Goal: Task Accomplishment & Management: Complete application form

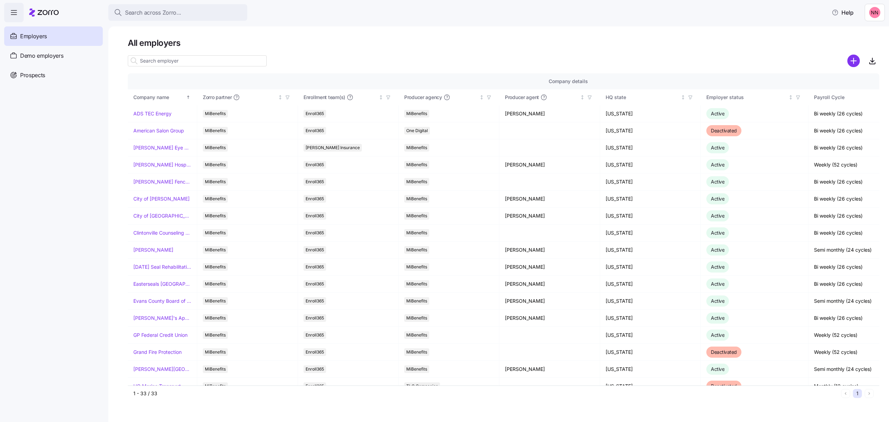
drag, startPoint x: 852, startPoint y: 60, endPoint x: 429, endPoint y: 20, distance: 424.7
click at [477, 38] on div "All employers Company details Benefit status Company name Zorro partner Enrollm…" at bounding box center [504, 220] width 752 height 364
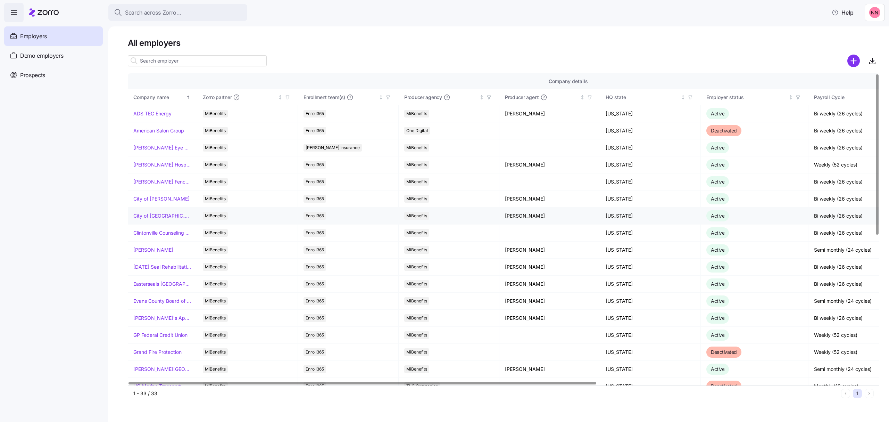
drag, startPoint x: 163, startPoint y: 214, endPoint x: 192, endPoint y: 211, distance: 29.7
click at [163, 214] on link "City of [GEOGRAPHIC_DATA]" at bounding box center [162, 215] width 58 height 7
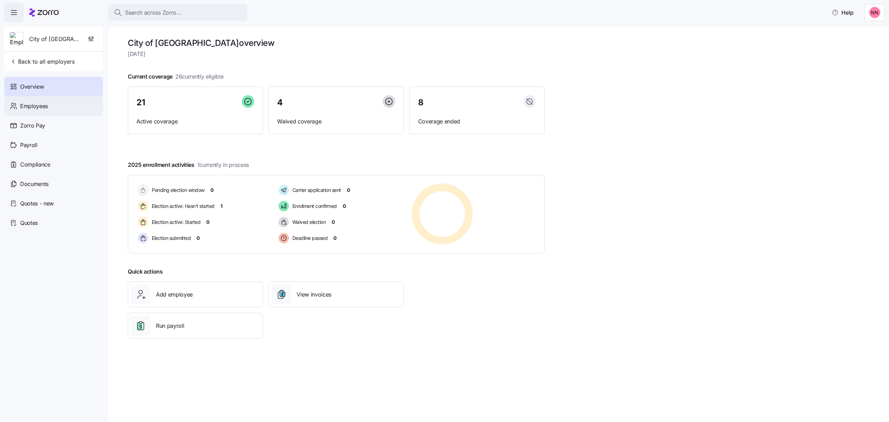
click at [32, 106] on span "Employees" at bounding box center [34, 106] width 28 height 9
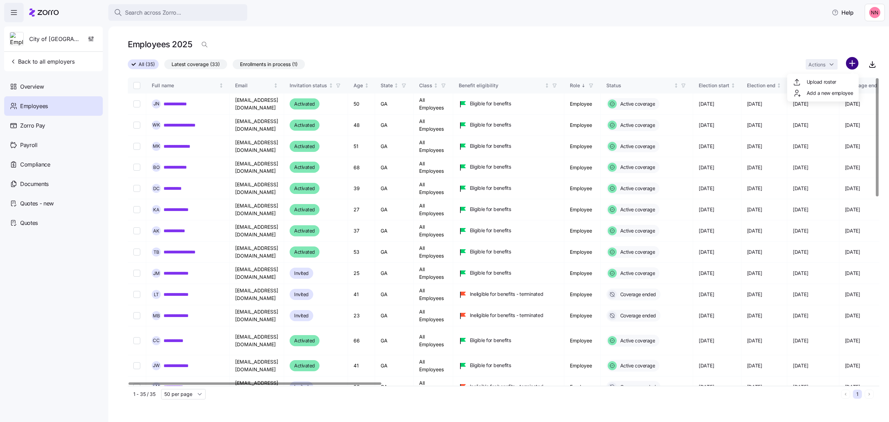
click at [851, 64] on html "**********" at bounding box center [444, 209] width 889 height 418
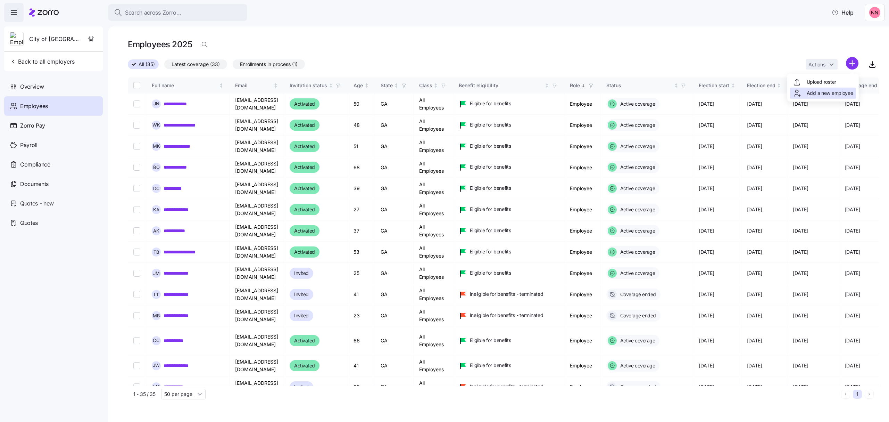
click at [824, 91] on span "Add a new employee" at bounding box center [830, 93] width 47 height 7
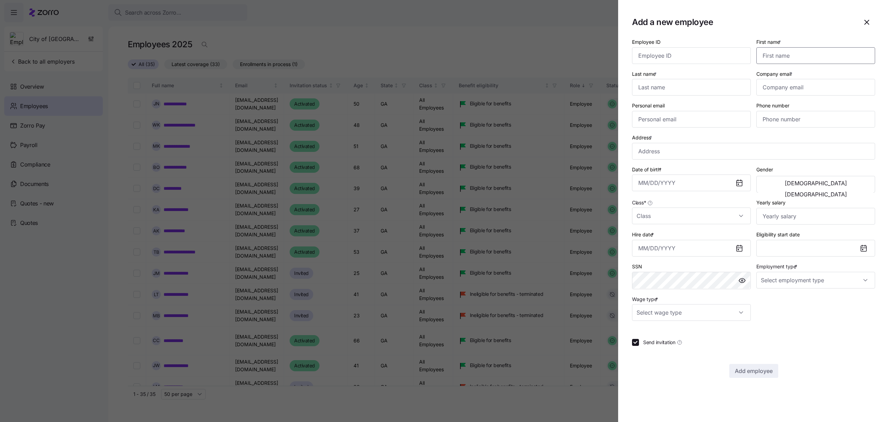
click at [811, 57] on input "First name *" at bounding box center [816, 55] width 119 height 17
type input "[PERSON_NAME]"
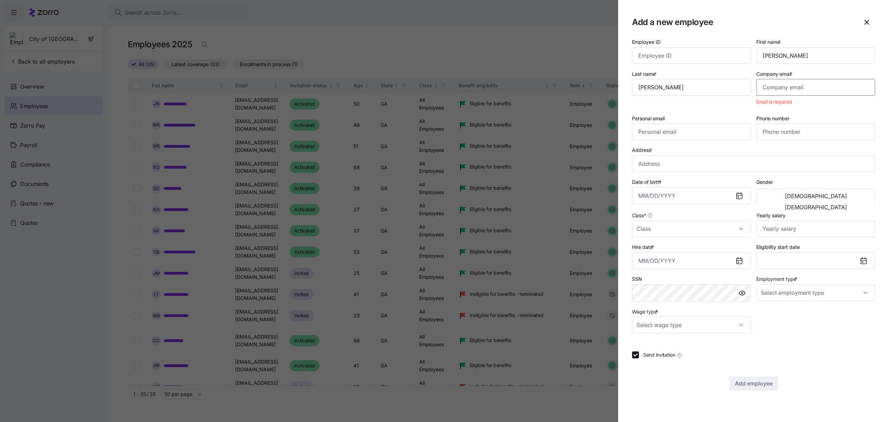
click at [796, 85] on input "Company email *" at bounding box center [816, 87] width 119 height 17
paste input "[EMAIL_ADDRESS][DOMAIN_NAME]"
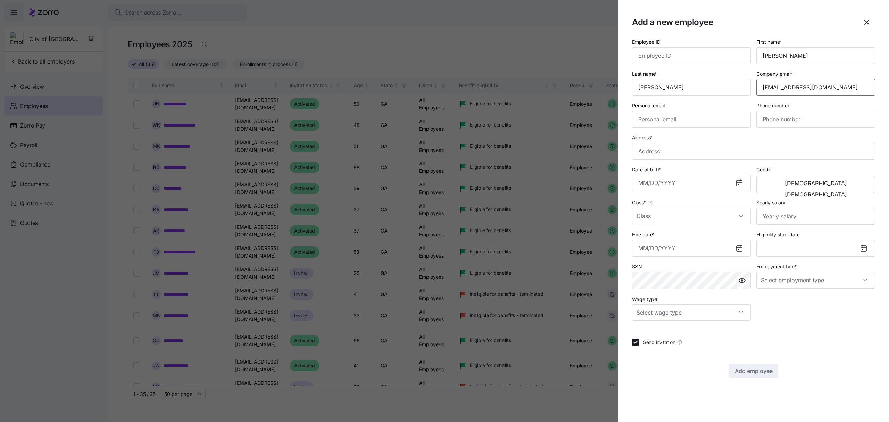
type input "[EMAIL_ADDRESS][DOMAIN_NAME]"
click at [673, 120] on input "Personal email" at bounding box center [691, 119] width 119 height 17
paste input "[EMAIL_ADDRESS][DOMAIN_NAME]"
type input "[EMAIL_ADDRESS][DOMAIN_NAME]"
click at [772, 122] on input "Phone number" at bounding box center [816, 119] width 119 height 17
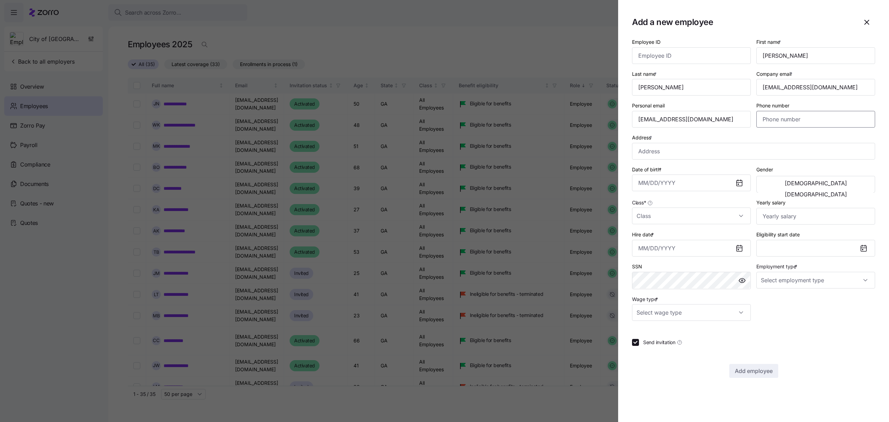
paste input "[PHONE_NUMBER]"
type input "[PHONE_NUMBER]"
click at [668, 154] on input "Address *" at bounding box center [753, 151] width 243 height 17
paste input "[STREET_ADDRESS][PERSON_NAME]"
type input "[STREET_ADDRESS][PERSON_NAME][PERSON_NAME]"
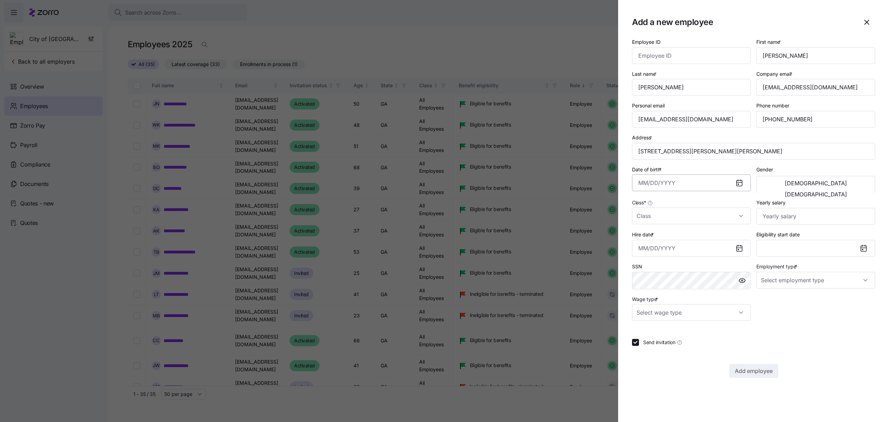
click at [649, 182] on input "Date of birth *" at bounding box center [691, 182] width 119 height 17
paste input "[DATE]"
type input "[DATE]"
click at [799, 186] on button "[DEMOGRAPHIC_DATA]" at bounding box center [815, 183] width 115 height 11
click at [738, 218] on input "Class *" at bounding box center [691, 215] width 119 height 17
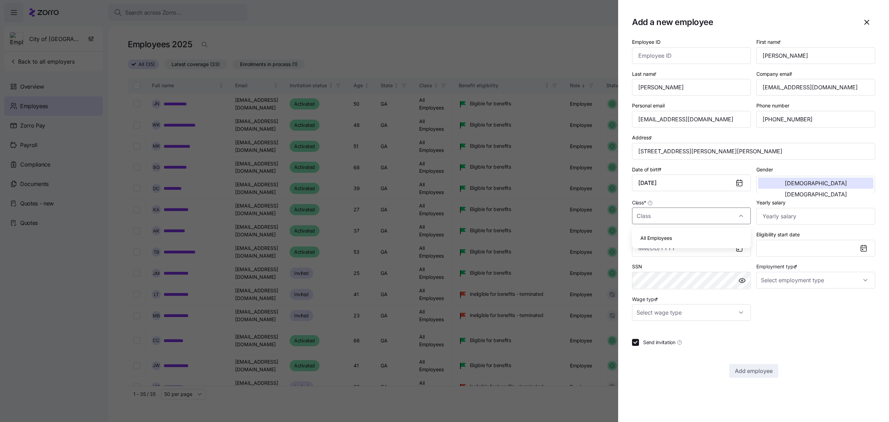
click at [702, 236] on div "All Employees" at bounding box center [691, 238] width 113 height 15
type input "All Employees"
click at [804, 217] on input "Yearly salary" at bounding box center [816, 216] width 119 height 17
type input "$49,030"
click at [732, 248] on input "Hire date *" at bounding box center [691, 248] width 119 height 17
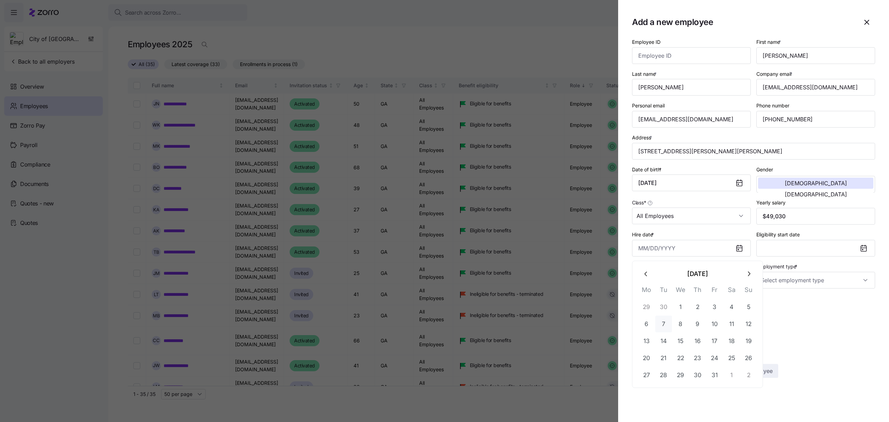
click at [663, 319] on button "7" at bounding box center [664, 323] width 17 height 17
type input "[DATE]"
click at [843, 283] on input "Employment type *" at bounding box center [816, 280] width 119 height 17
click at [784, 301] on span "Full Time" at bounding box center [775, 303] width 20 height 8
type input "Full Time"
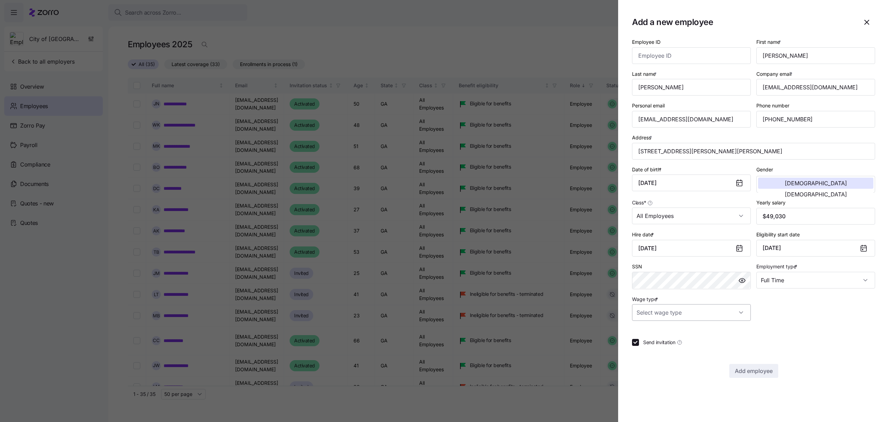
click at [730, 308] on input "Wage type *" at bounding box center [691, 312] width 119 height 17
click at [649, 350] on span "Hourly" at bounding box center [648, 350] width 15 height 8
type input "Hourly"
click at [753, 365] on div "Add employee" at bounding box center [753, 371] width 243 height 14
click at [768, 370] on span "Add employee" at bounding box center [754, 371] width 38 height 8
